Goal: Transaction & Acquisition: Purchase product/service

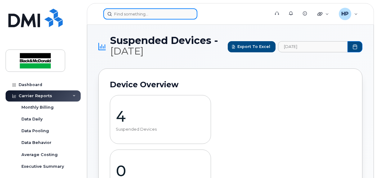
click at [120, 13] on input at bounding box center [150, 13] width 94 height 11
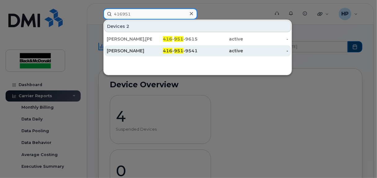
type input "416951"
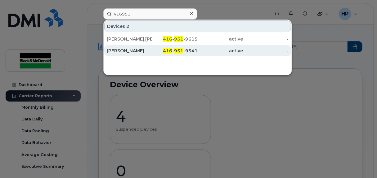
click at [176, 51] on span "951" at bounding box center [178, 51] width 9 height 6
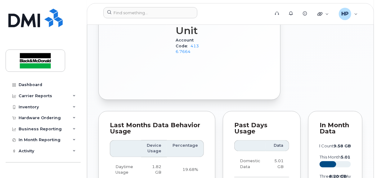
scroll to position [166, 0]
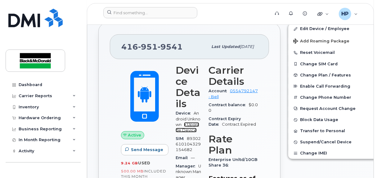
click at [183, 133] on link "+ Upgrade Device" at bounding box center [188, 128] width 24 height 10
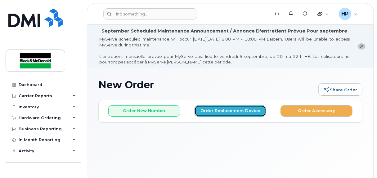
click at [233, 111] on button "Order Replacement Device" at bounding box center [231, 111] width 72 height 11
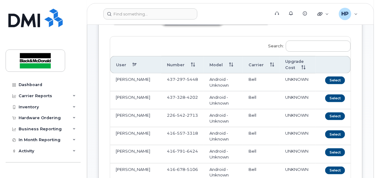
scroll to position [62, 0]
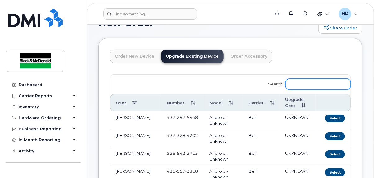
click at [302, 85] on input "Search:" at bounding box center [318, 84] width 65 height 11
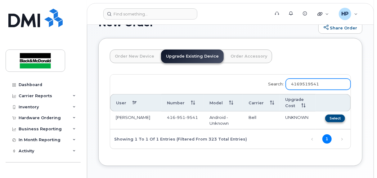
type input "4169519541"
click at [339, 116] on button "Select" at bounding box center [335, 119] width 20 height 8
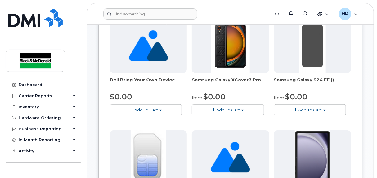
scroll to position [155, 0]
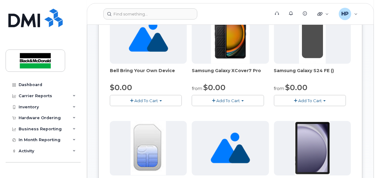
click at [314, 100] on span "Add To Cart" at bounding box center [310, 100] width 24 height 5
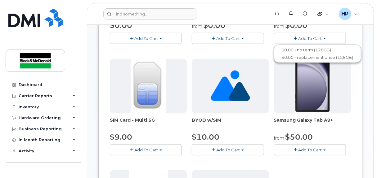
scroll to position [186, 0]
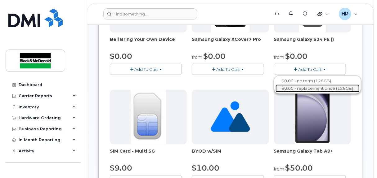
click at [317, 88] on link "$0.00 - replacement price (128GB)" at bounding box center [318, 89] width 84 height 8
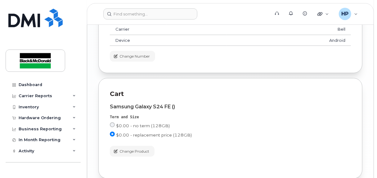
scroll to position [993, 0]
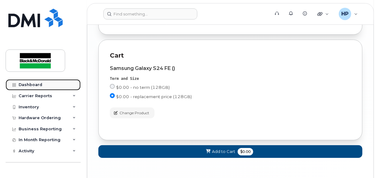
click at [53, 88] on link "Dashboard" at bounding box center [43, 84] width 75 height 11
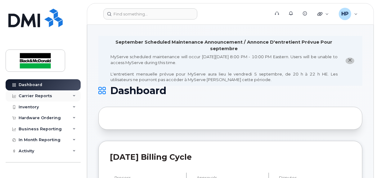
click at [73, 97] on icon at bounding box center [74, 96] width 3 height 3
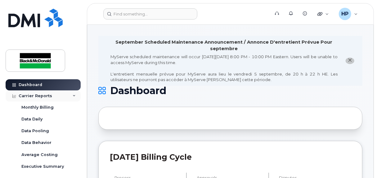
click at [73, 97] on icon at bounding box center [74, 96] width 3 height 3
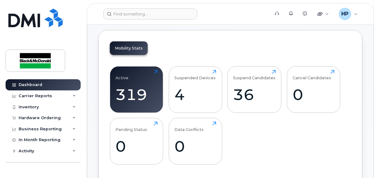
scroll to position [217, 0]
